Goal: Task Accomplishment & Management: Manage account settings

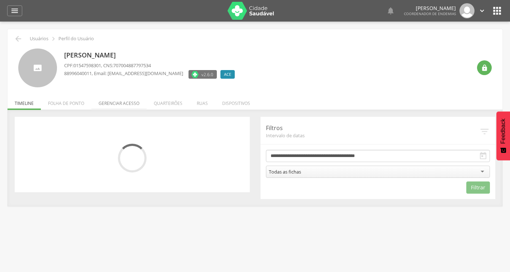
click at [121, 105] on li "Gerenciar acesso" at bounding box center [118, 101] width 55 height 17
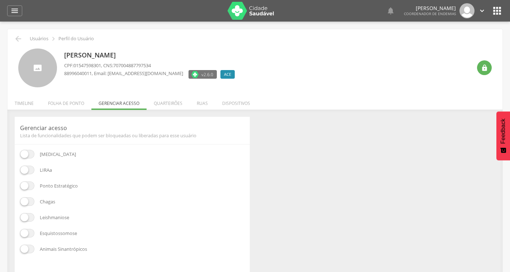
click at [30, 169] on span at bounding box center [27, 169] width 14 height 9
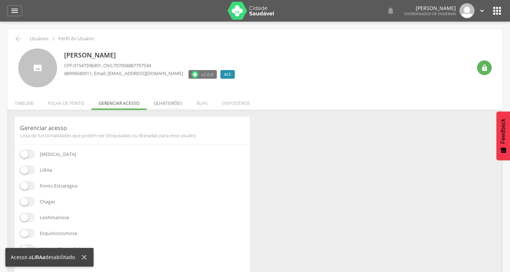
click at [173, 102] on li "Quarteirões" at bounding box center [168, 101] width 43 height 17
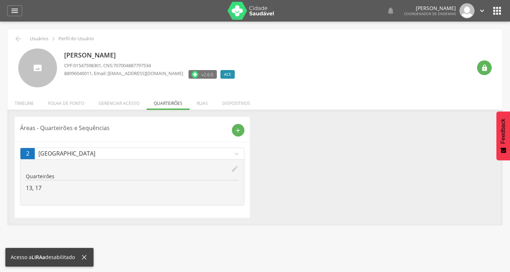
click at [235, 168] on icon "edit" at bounding box center [235, 169] width 8 height 8
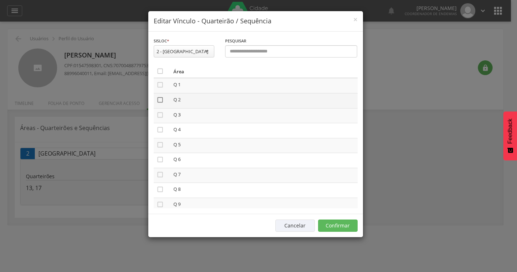
click at [158, 97] on icon "" at bounding box center [159, 99] width 7 height 7
click at [159, 112] on icon "" at bounding box center [159, 114] width 7 height 7
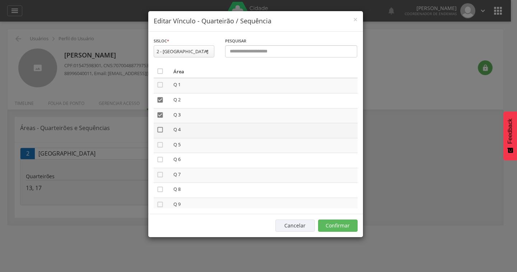
click at [161, 129] on icon "" at bounding box center [159, 129] width 7 height 7
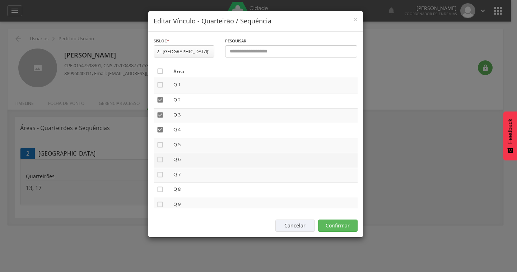
scroll to position [36, 0]
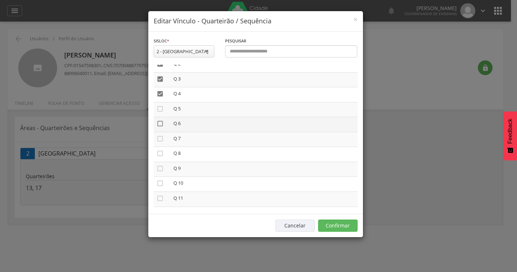
click at [156, 125] on icon "" at bounding box center [159, 123] width 7 height 7
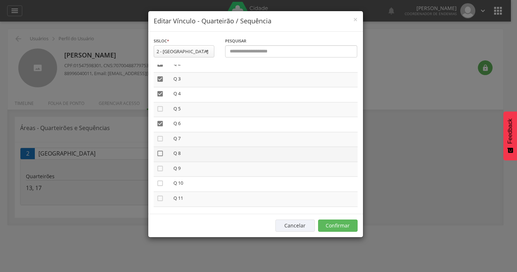
click at [159, 153] on icon "" at bounding box center [159, 153] width 7 height 7
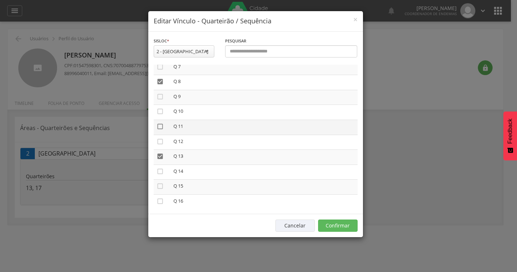
click at [160, 123] on icon "" at bounding box center [159, 126] width 7 height 7
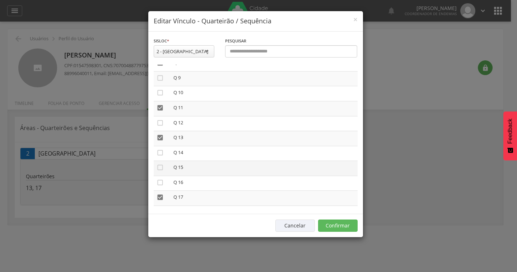
scroll to position [143, 0]
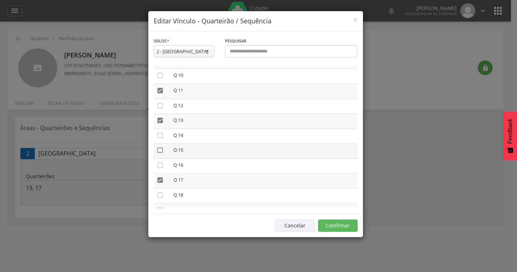
click at [157, 149] on icon "" at bounding box center [159, 149] width 7 height 7
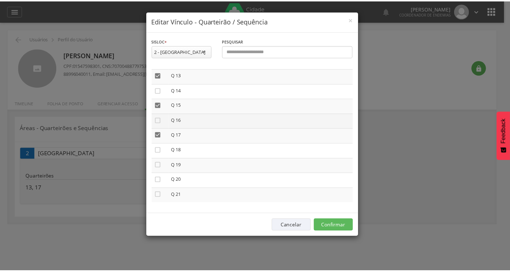
scroll to position [190, 0]
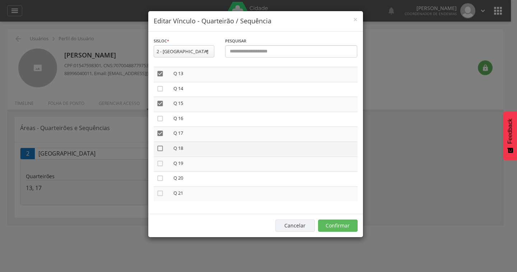
click at [163, 146] on icon "" at bounding box center [159, 148] width 7 height 7
click at [328, 223] on button "Confirmar" at bounding box center [337, 225] width 39 height 12
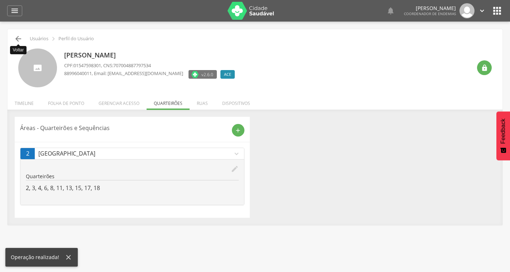
click at [17, 39] on icon "" at bounding box center [18, 38] width 9 height 9
